Goal: Find specific page/section: Find specific page/section

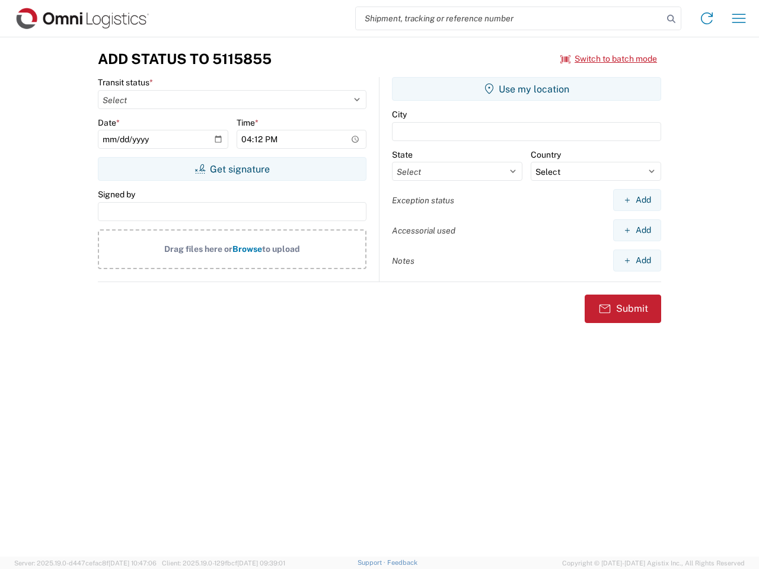
click at [509, 18] on input "search" at bounding box center [509, 18] width 307 height 23
click at [671, 19] on icon at bounding box center [671, 19] width 17 height 17
click at [707, 18] on icon at bounding box center [706, 18] width 19 height 19
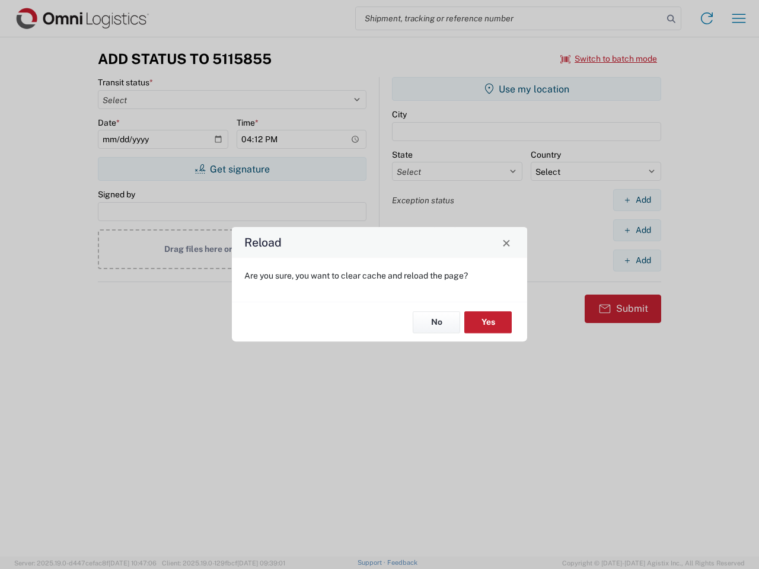
click at [739, 18] on div "Reload Are you sure, you want to clear cache and reload the page? No Yes" at bounding box center [379, 284] width 759 height 569
click at [609, 59] on div "Reload Are you sure, you want to clear cache and reload the page? No Yes" at bounding box center [379, 284] width 759 height 569
click at [232, 169] on div "Reload Are you sure, you want to clear cache and reload the page? No Yes" at bounding box center [379, 284] width 759 height 569
click at [527, 89] on div "Reload Are you sure, you want to clear cache and reload the page? No Yes" at bounding box center [379, 284] width 759 height 569
click at [637, 200] on div "Reload Are you sure, you want to clear cache and reload the page? No Yes" at bounding box center [379, 284] width 759 height 569
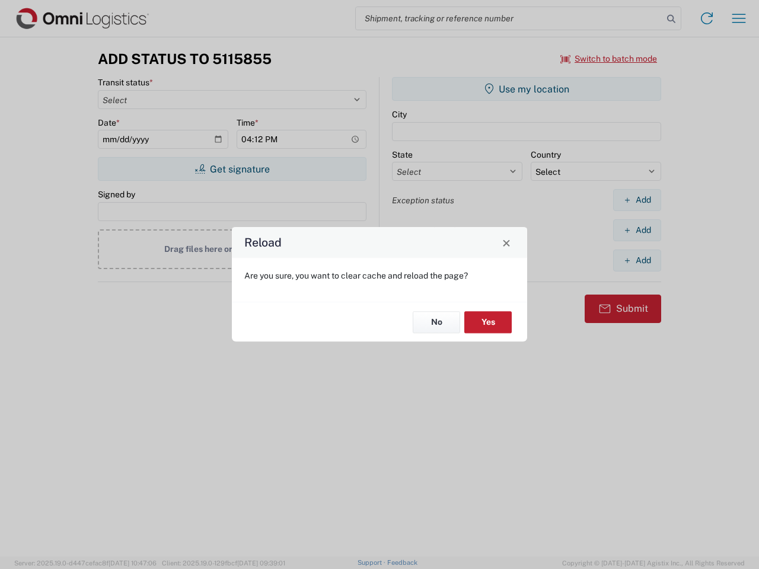
click at [637, 230] on div "Reload Are you sure, you want to clear cache and reload the page? No Yes" at bounding box center [379, 284] width 759 height 569
click at [637, 260] on div "Reload Are you sure, you want to clear cache and reload the page? No Yes" at bounding box center [379, 284] width 759 height 569
